Goal: Task Accomplishment & Management: Manage account settings

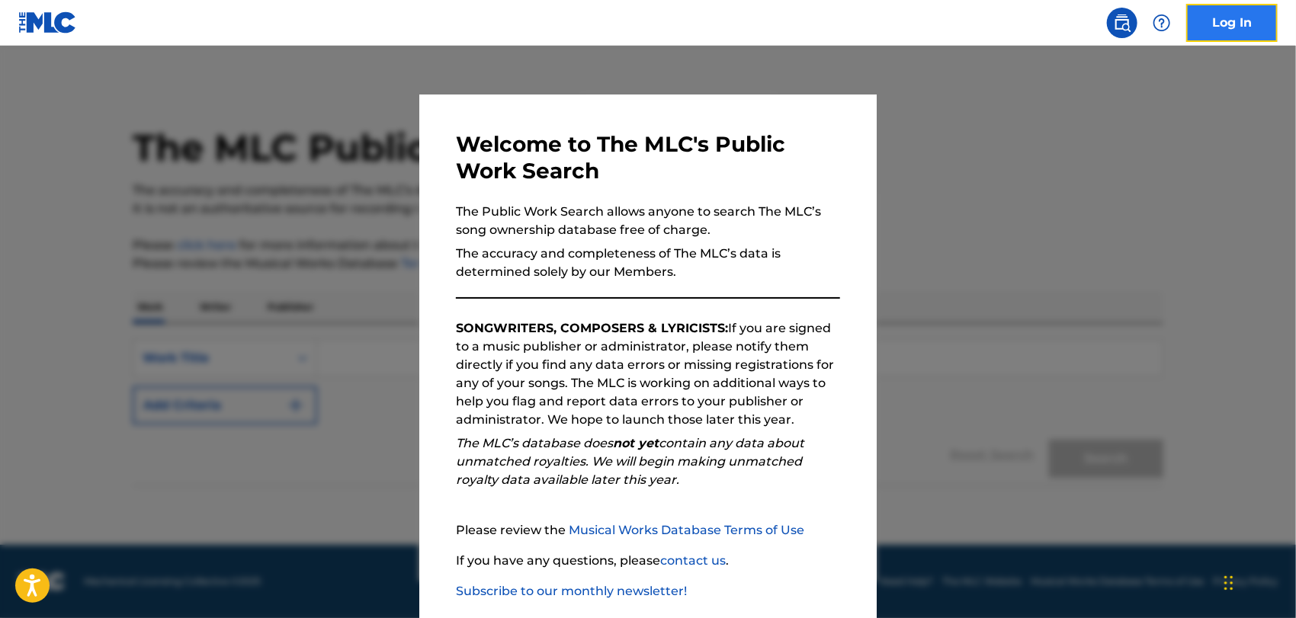
click at [1236, 23] on link "Log In" at bounding box center [1231, 23] width 91 height 38
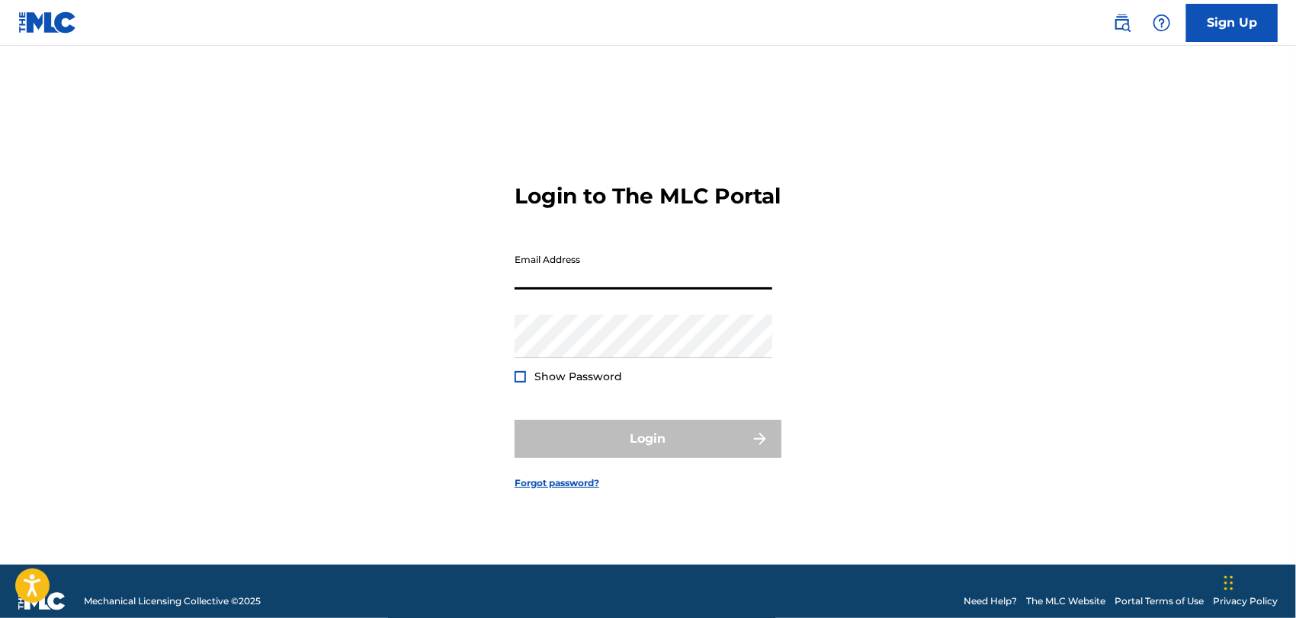
click at [549, 285] on input "Email Address" at bounding box center [643, 267] width 258 height 43
type input "[EMAIL_ADDRESS][DOMAIN_NAME]"
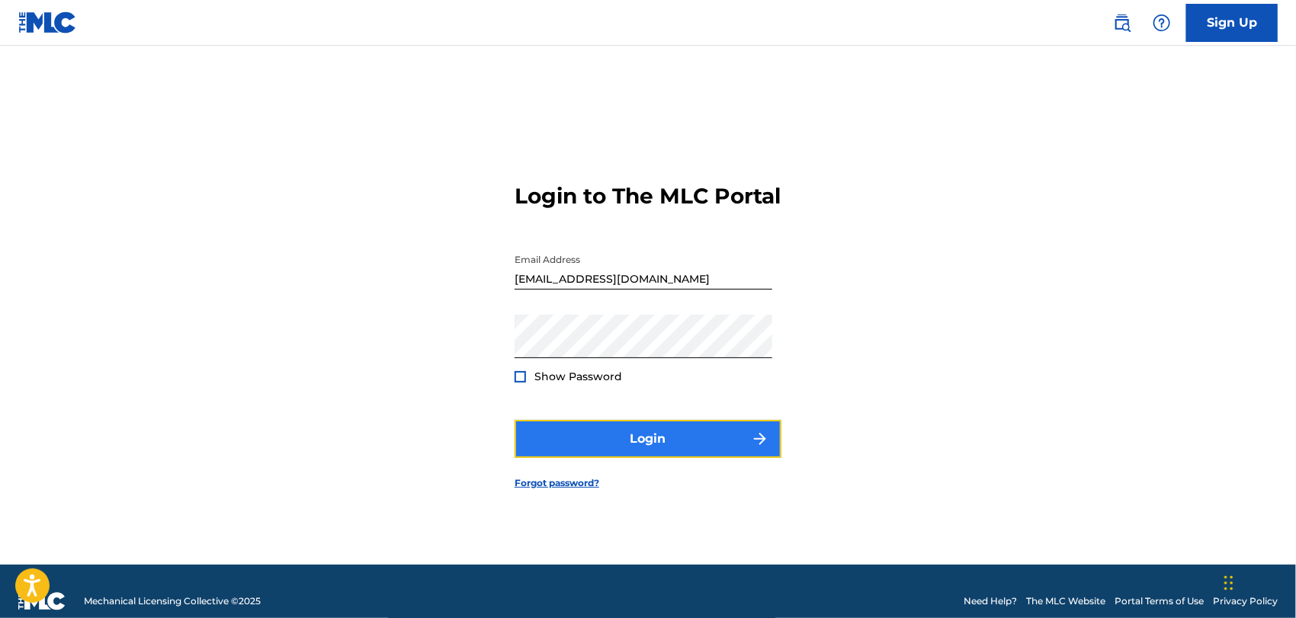
click at [664, 441] on button "Login" at bounding box center [647, 439] width 267 height 38
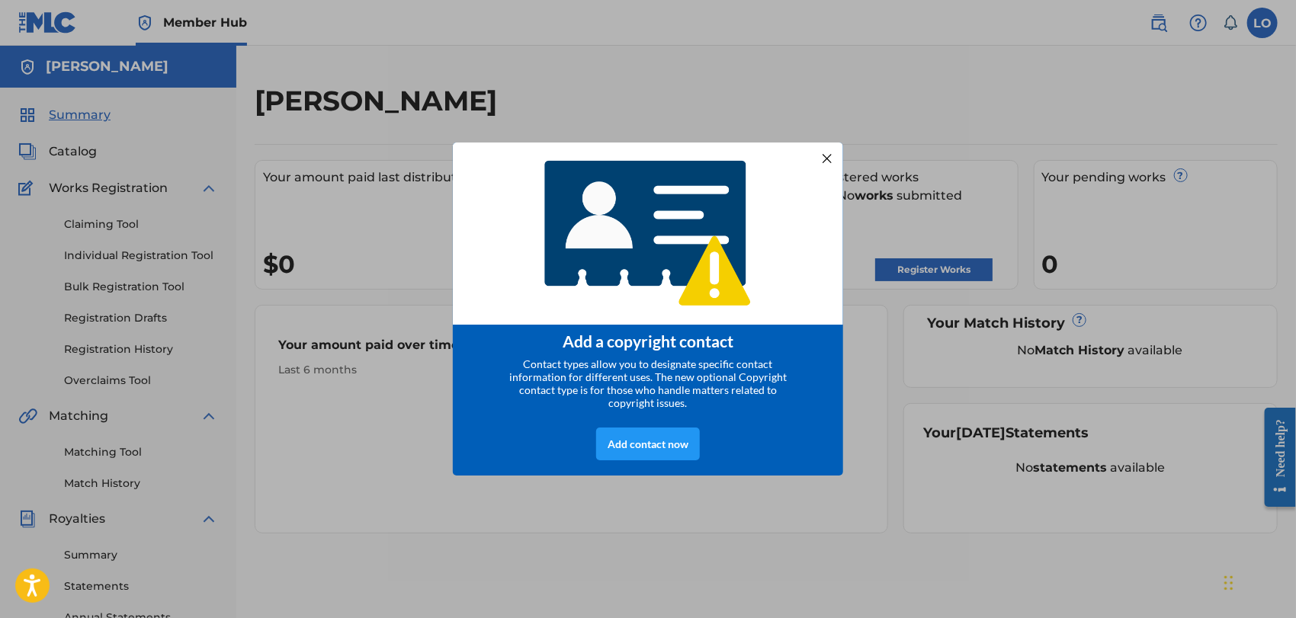
click at [694, 507] on div "Add a copyright contact Contact types allow you to designate specific contact i…" at bounding box center [648, 309] width 1296 height 618
click at [828, 150] on div at bounding box center [827, 158] width 20 height 20
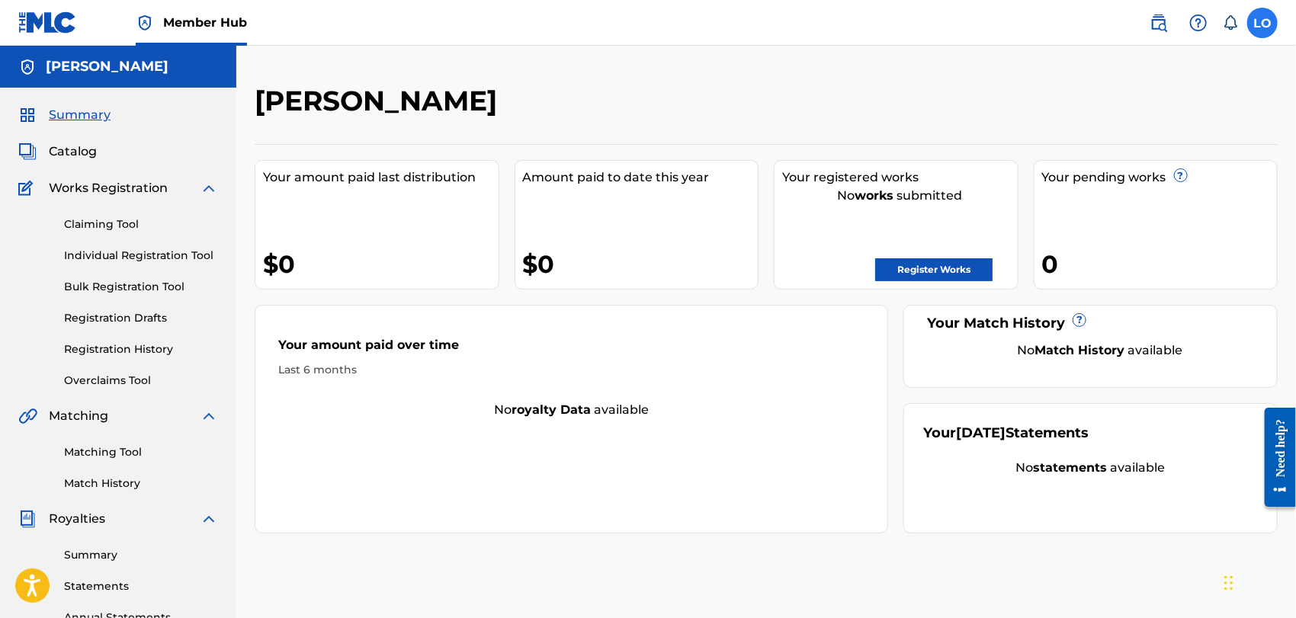
click at [1258, 20] on label at bounding box center [1262, 23] width 30 height 30
click at [1262, 23] on input "LO [PERSON_NAME] [PERSON_NAME] [EMAIL_ADDRESS][DOMAIN_NAME] Notification Prefer…" at bounding box center [1262, 23] width 0 height 0
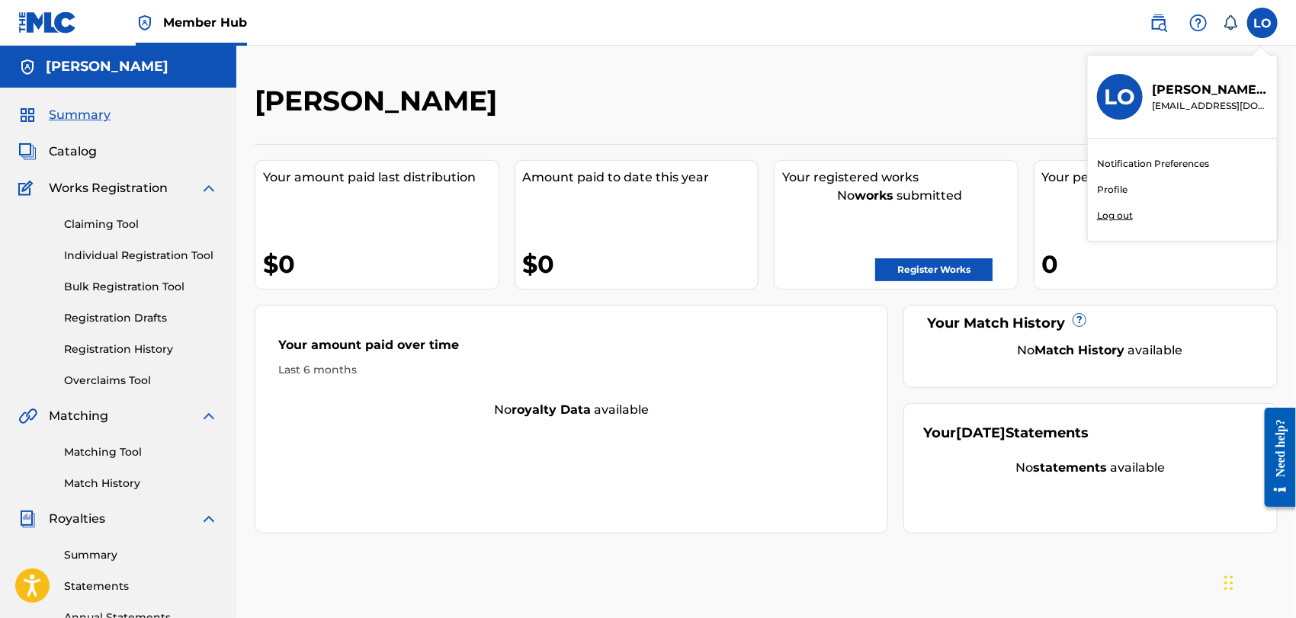
click at [1115, 215] on p "Log out" at bounding box center [1115, 216] width 36 height 14
click at [1262, 23] on input "LO [PERSON_NAME] [PERSON_NAME] [EMAIL_ADDRESS][DOMAIN_NAME] Notification Prefer…" at bounding box center [1262, 23] width 0 height 0
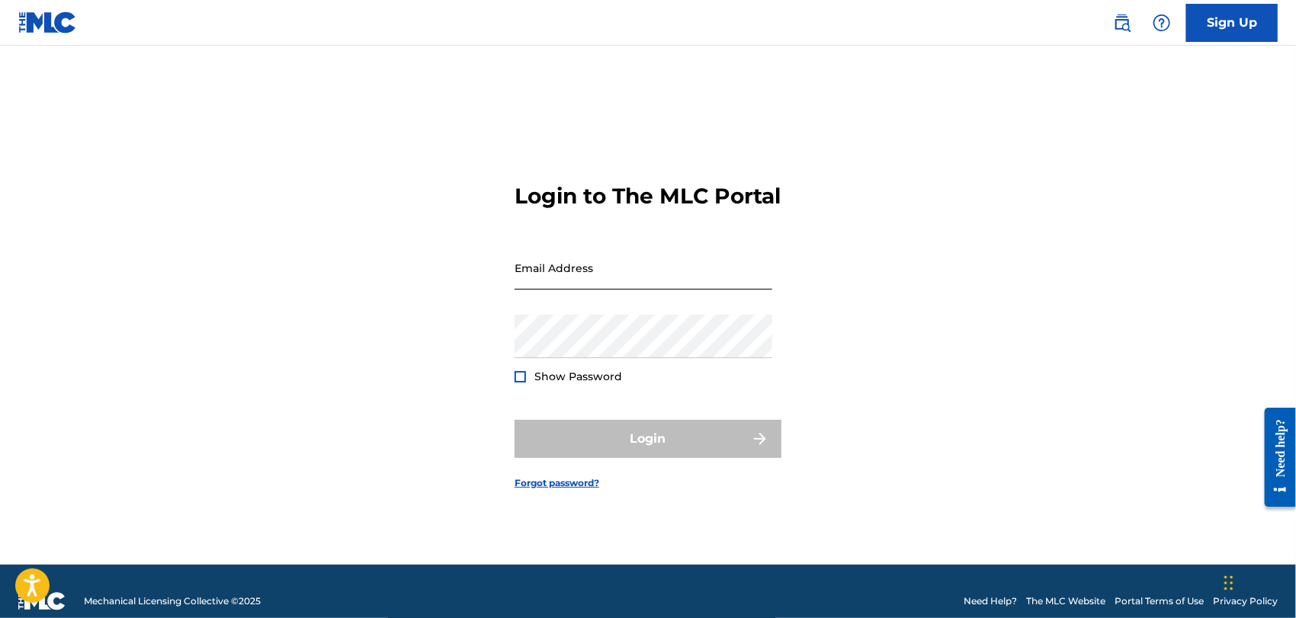
click at [579, 290] on input "Email Address" at bounding box center [643, 267] width 258 height 43
type input "[EMAIL_ADDRESS][DOMAIN_NAME]"
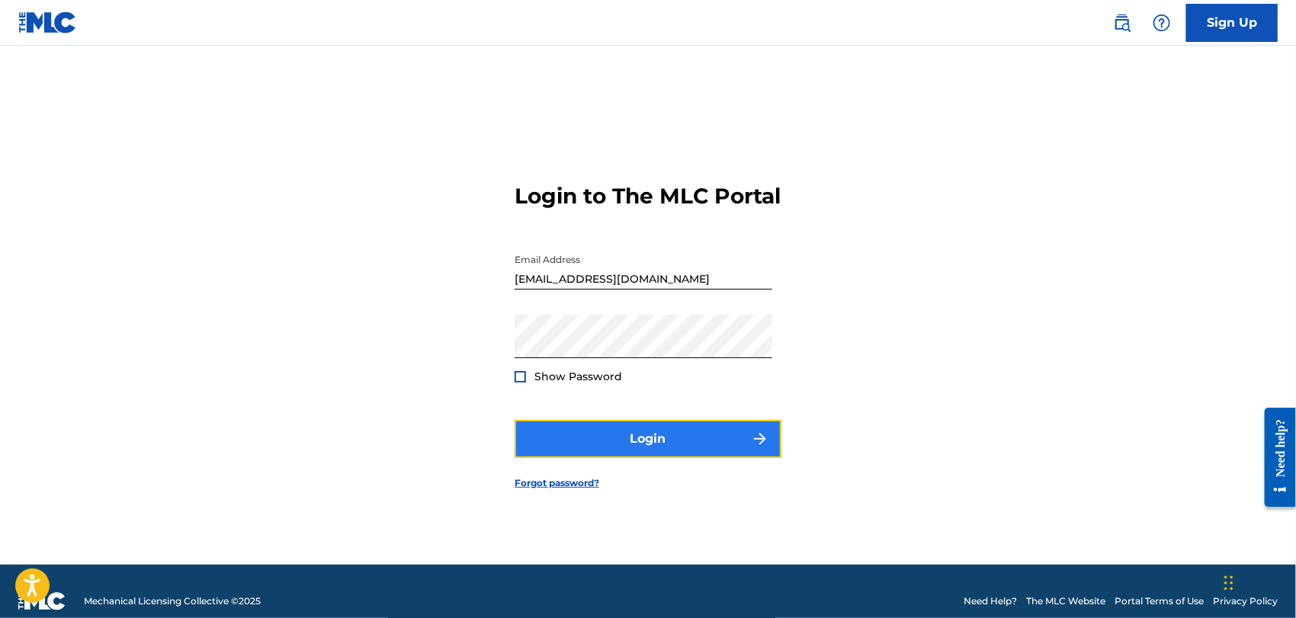
click at [652, 458] on button "Login" at bounding box center [647, 439] width 267 height 38
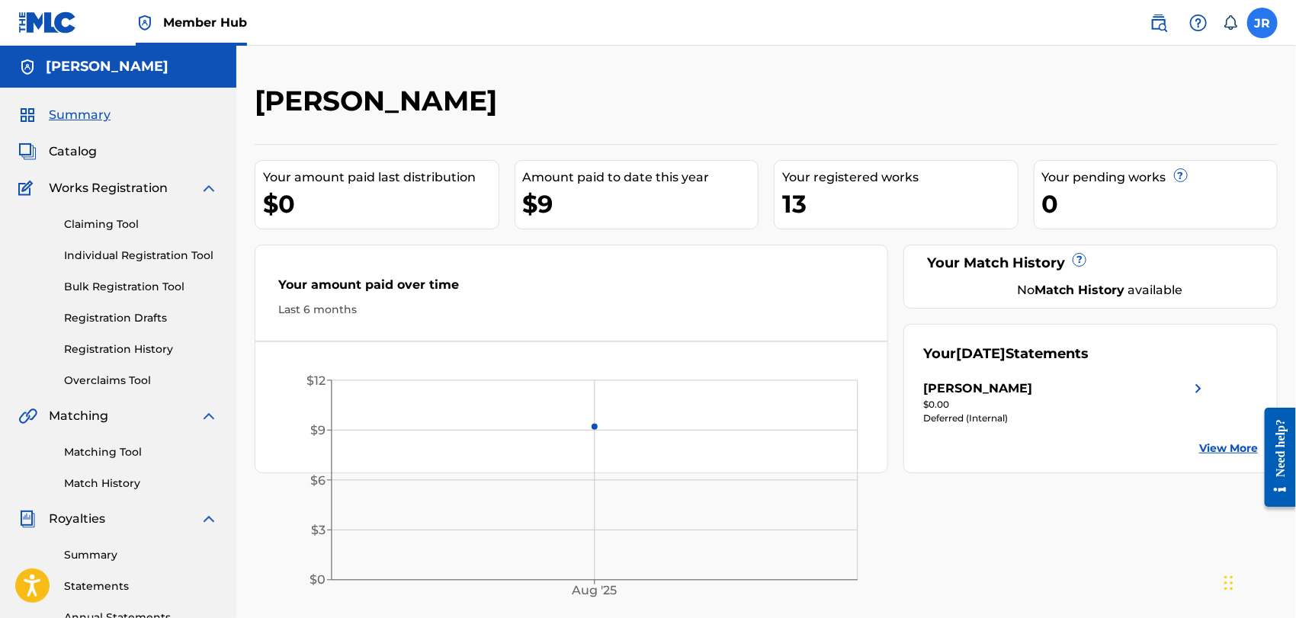
click at [1267, 15] on label at bounding box center [1262, 23] width 30 height 30
click at [1262, 23] on input "JR [PERSON_NAME] [EMAIL_ADDRESS][DOMAIN_NAME] Notification Preferences Profile …" at bounding box center [1262, 23] width 0 height 0
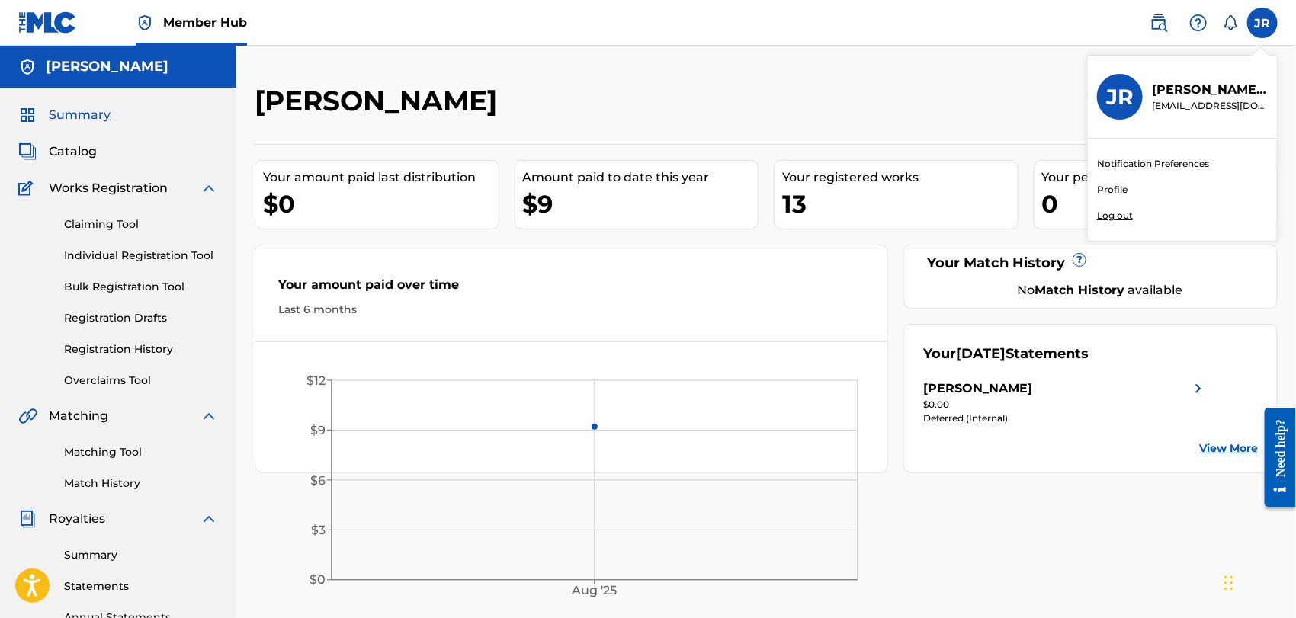
click at [1116, 215] on p "Log out" at bounding box center [1115, 216] width 36 height 14
click at [1262, 23] on input "JR [PERSON_NAME] [EMAIL_ADDRESS][DOMAIN_NAME] Notification Preferences Profile …" at bounding box center [1262, 23] width 0 height 0
